Goal: Information Seeking & Learning: Understand process/instructions

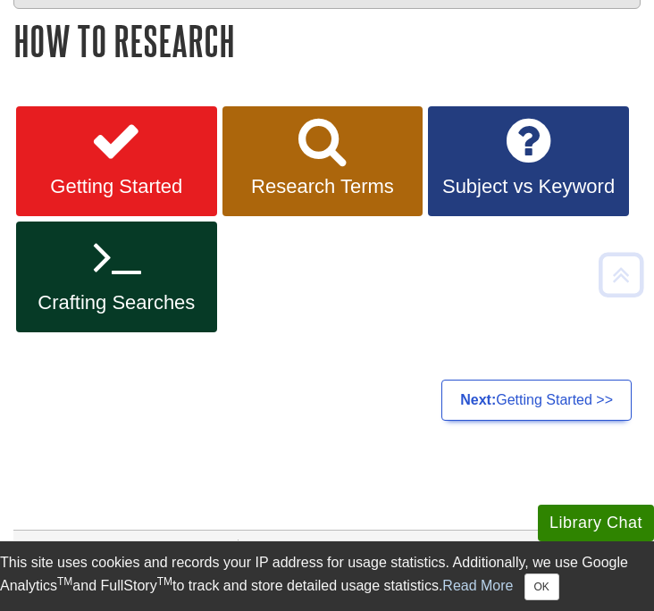
scroll to position [267, 0]
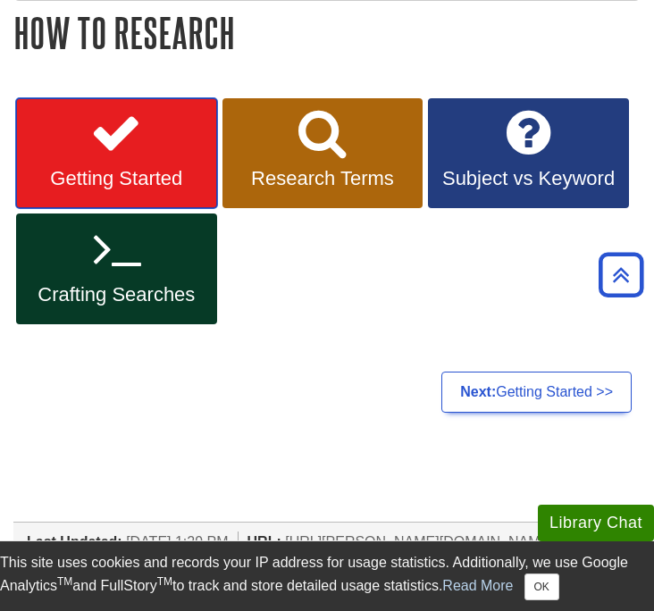
click at [179, 187] on span "Getting Started" at bounding box center [116, 178] width 174 height 23
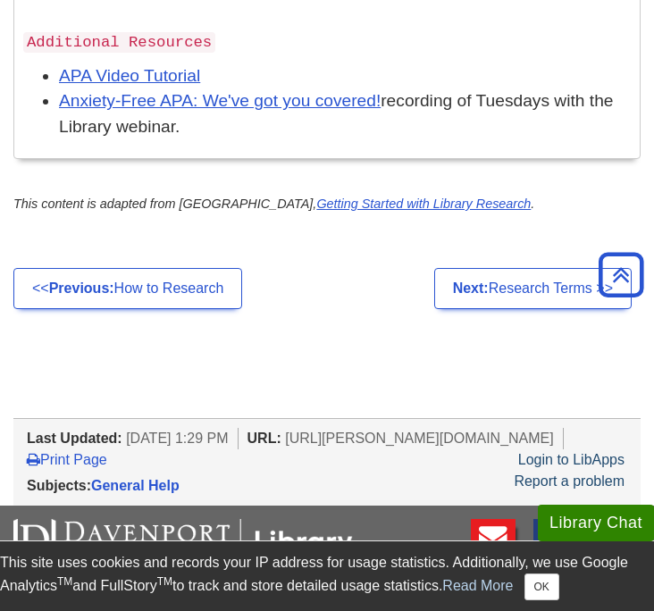
scroll to position [2208, 0]
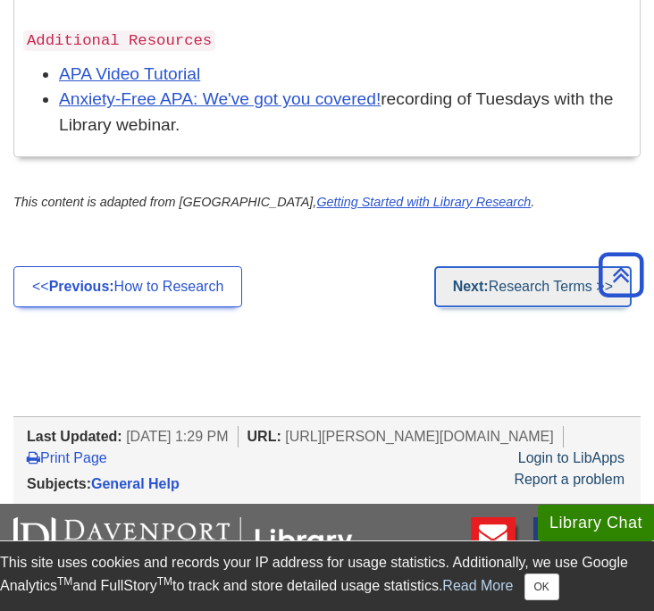
click at [445, 272] on link "Next: Research Terms >>" at bounding box center [532, 286] width 197 height 41
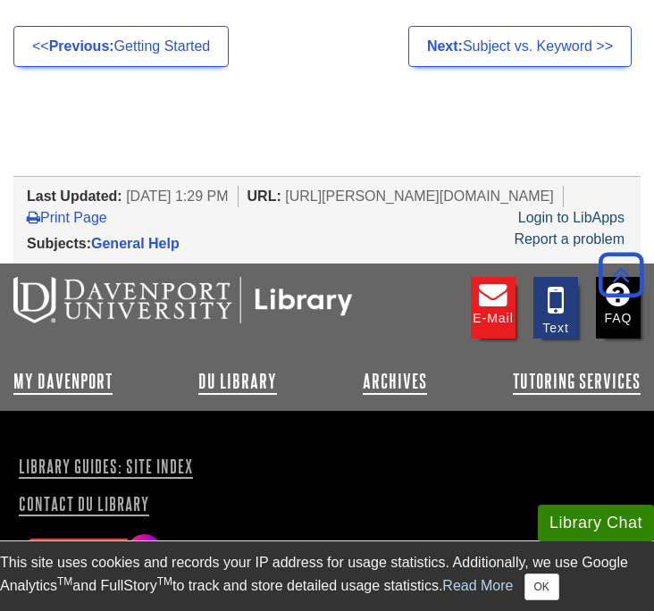
scroll to position [2207, 0]
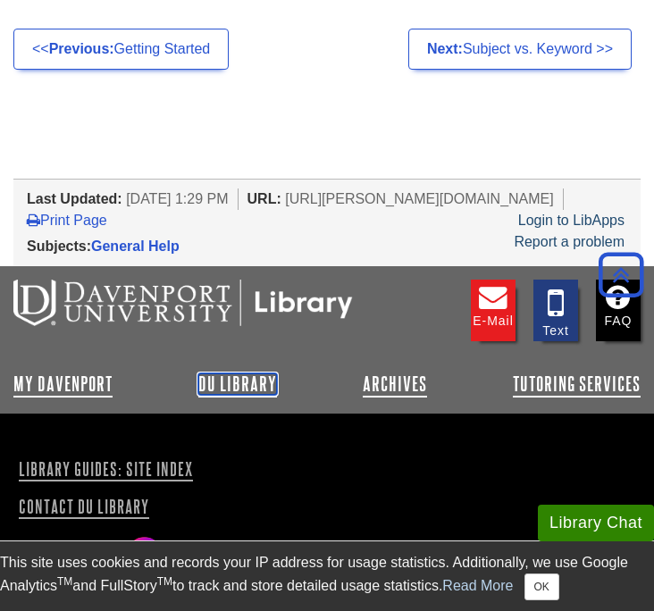
click at [250, 373] on link "DU Library" at bounding box center [237, 383] width 79 height 21
